Goal: Obtain resource: Obtain resource

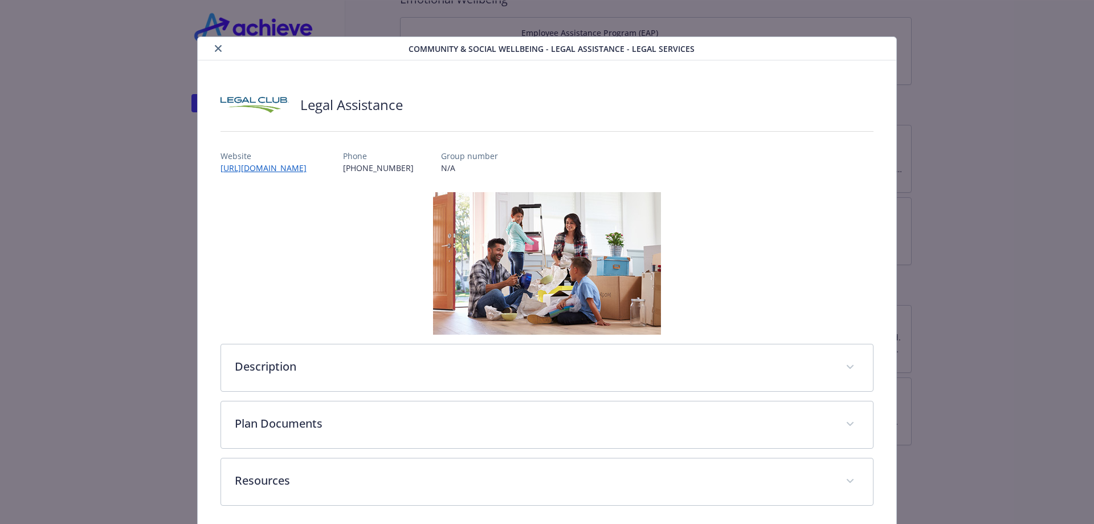
scroll to position [46, 0]
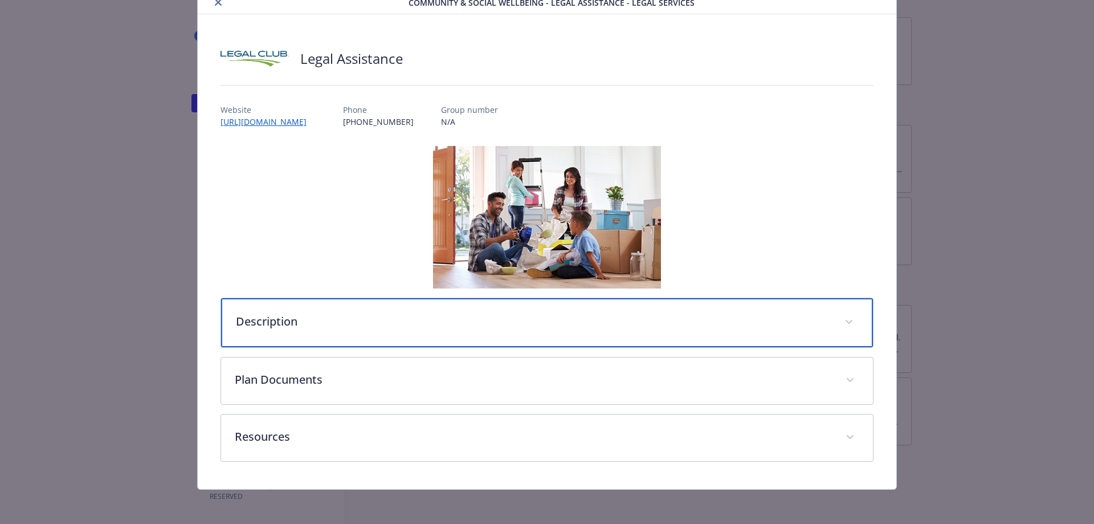
click at [260, 317] on p "Description" at bounding box center [533, 321] width 595 height 17
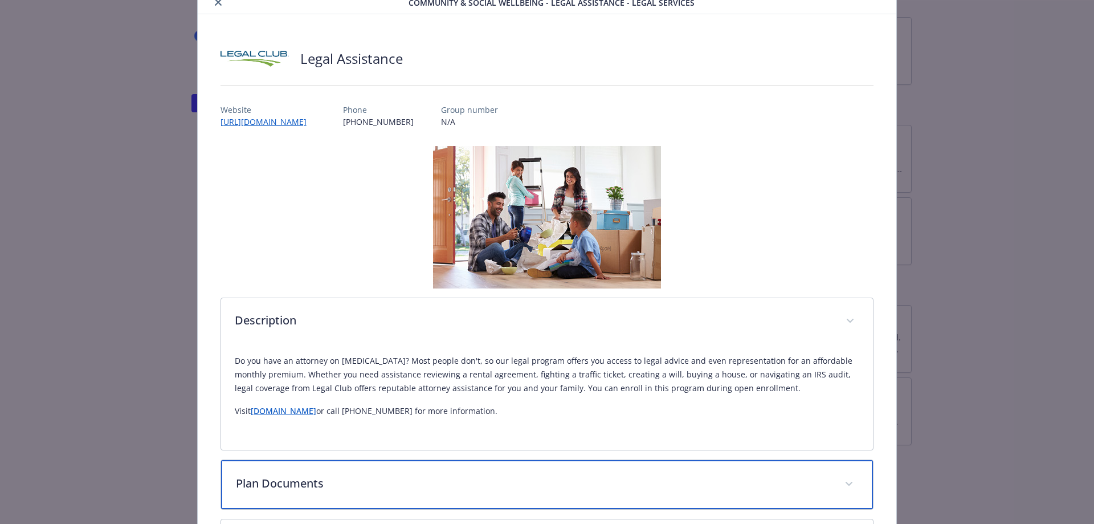
click at [273, 482] on p "Plan Documents" at bounding box center [533, 483] width 595 height 17
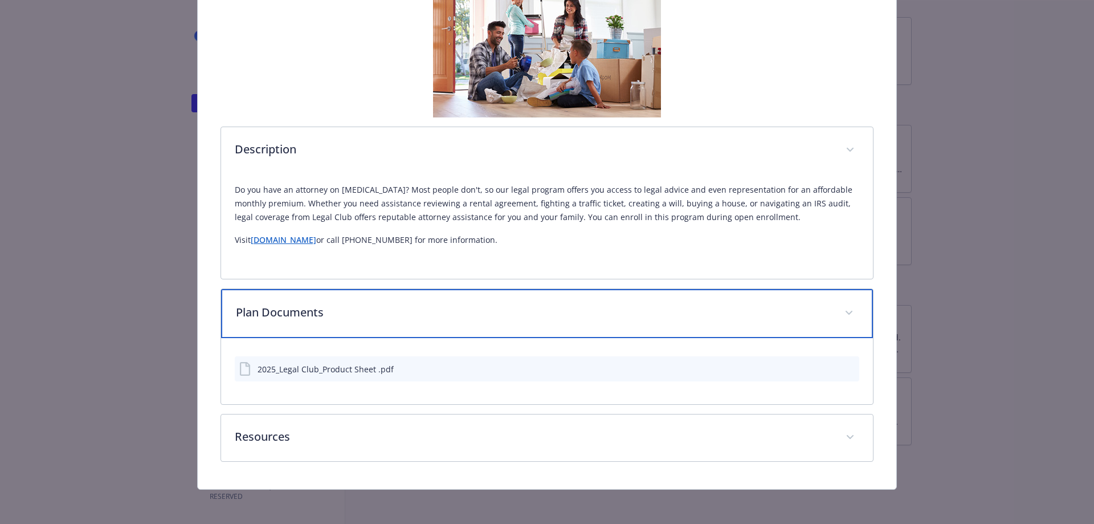
click at [269, 312] on p "Plan Documents" at bounding box center [533, 312] width 595 height 17
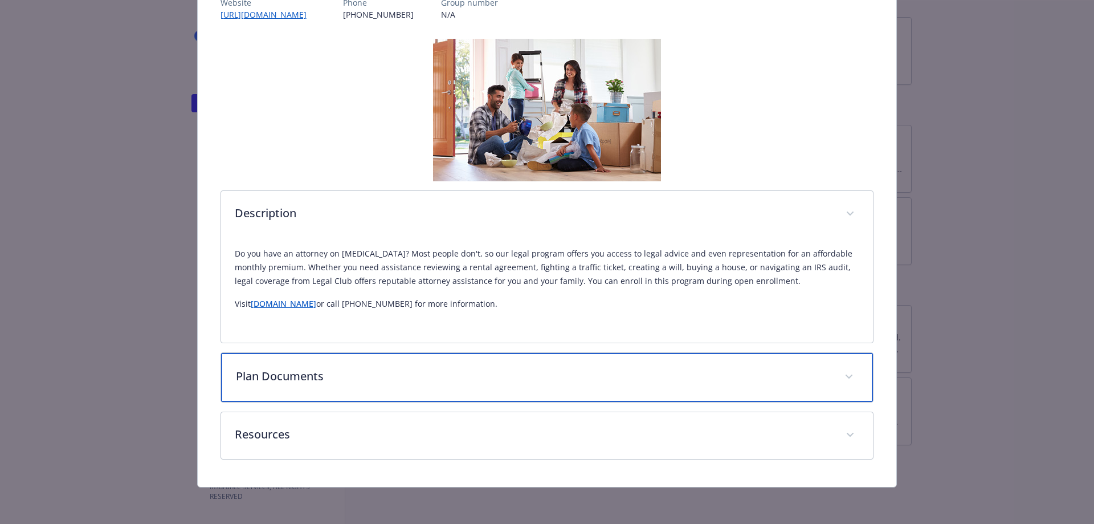
scroll to position [153, 0]
click at [284, 378] on p "Plan Documents" at bounding box center [533, 375] width 595 height 17
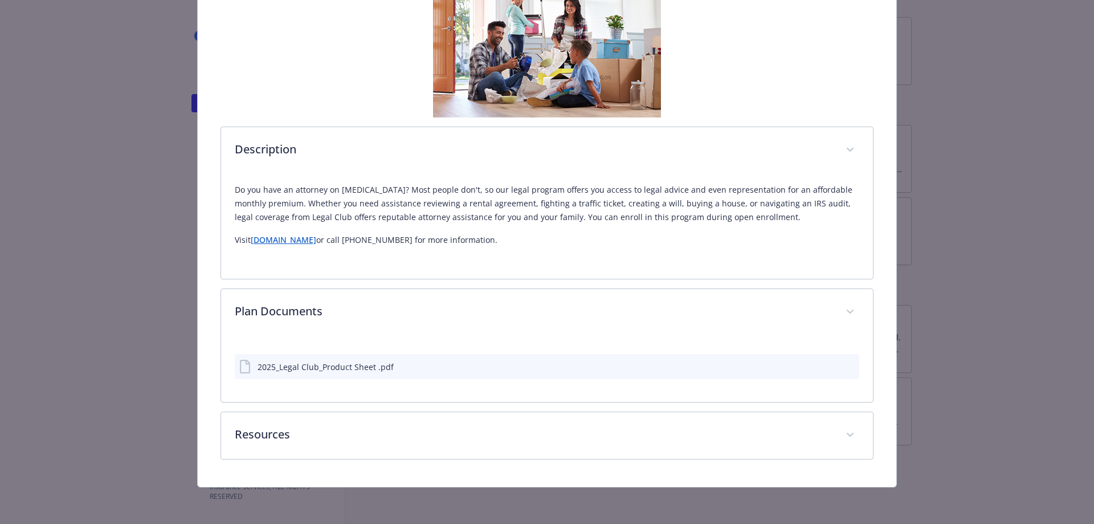
click at [291, 369] on div "2025_Legal Club_Product Sheet .pdf" at bounding box center [326, 367] width 136 height 12
click at [287, 369] on div "2025_Legal Club_Product Sheet .pdf" at bounding box center [326, 367] width 136 height 12
click at [848, 366] on div "2025_Legal Club_Product Sheet .pdf" at bounding box center [547, 366] width 625 height 25
click at [844, 369] on icon "preview file" at bounding box center [848, 366] width 10 height 8
